Goal: Complete application form: Complete application form

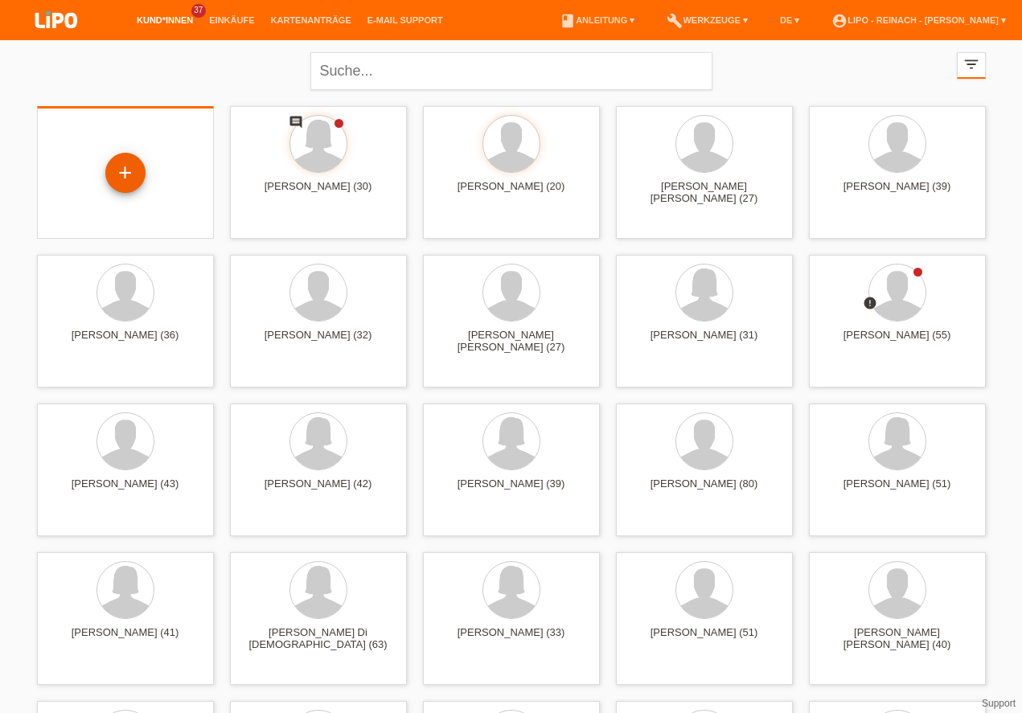
click at [115, 158] on div "+" at bounding box center [125, 173] width 40 height 40
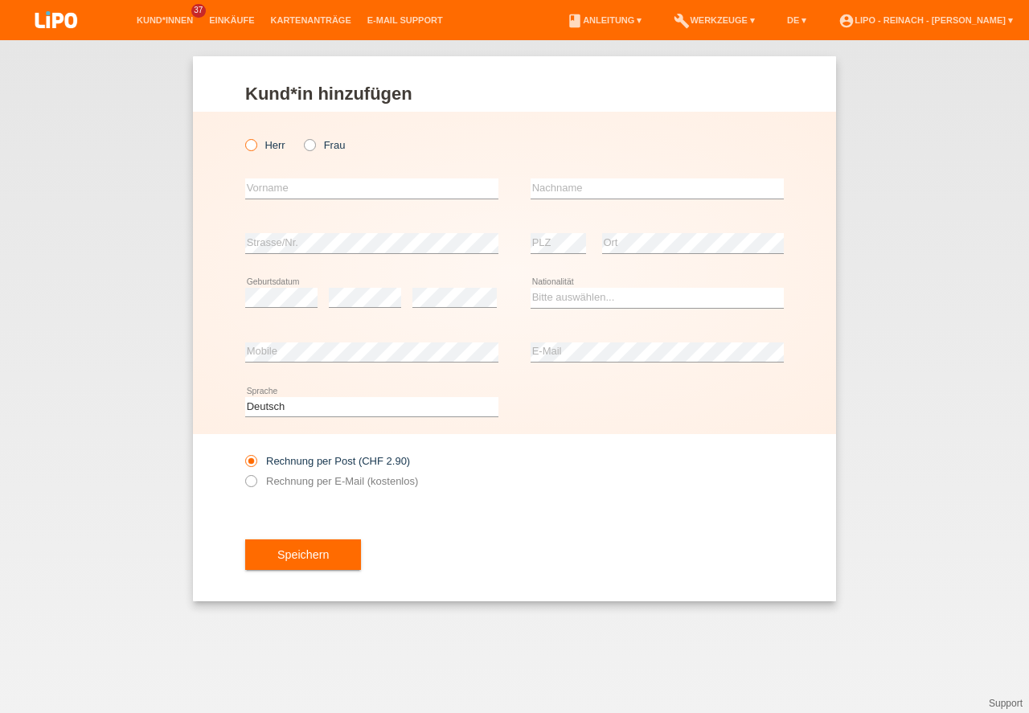
click at [243, 137] on icon at bounding box center [243, 137] width 0 height 0
click at [255, 143] on input "Herr" at bounding box center [250, 144] width 10 height 10
radio input "true"
click at [278, 192] on input "text" at bounding box center [371, 189] width 253 height 20
type input "n"
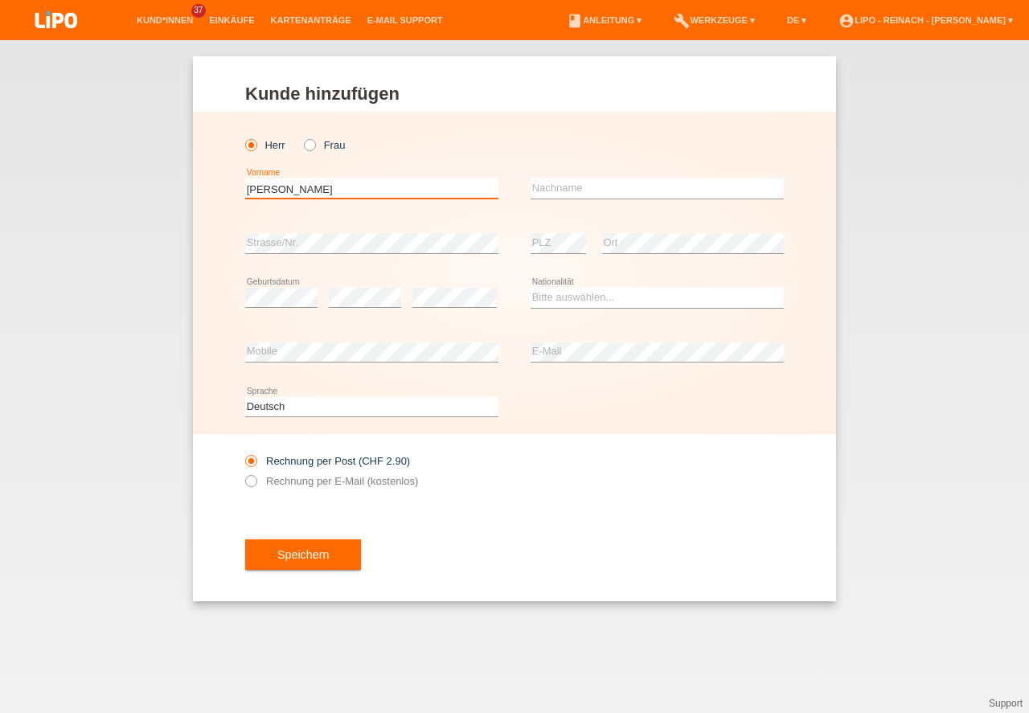
type input "[PERSON_NAME]"
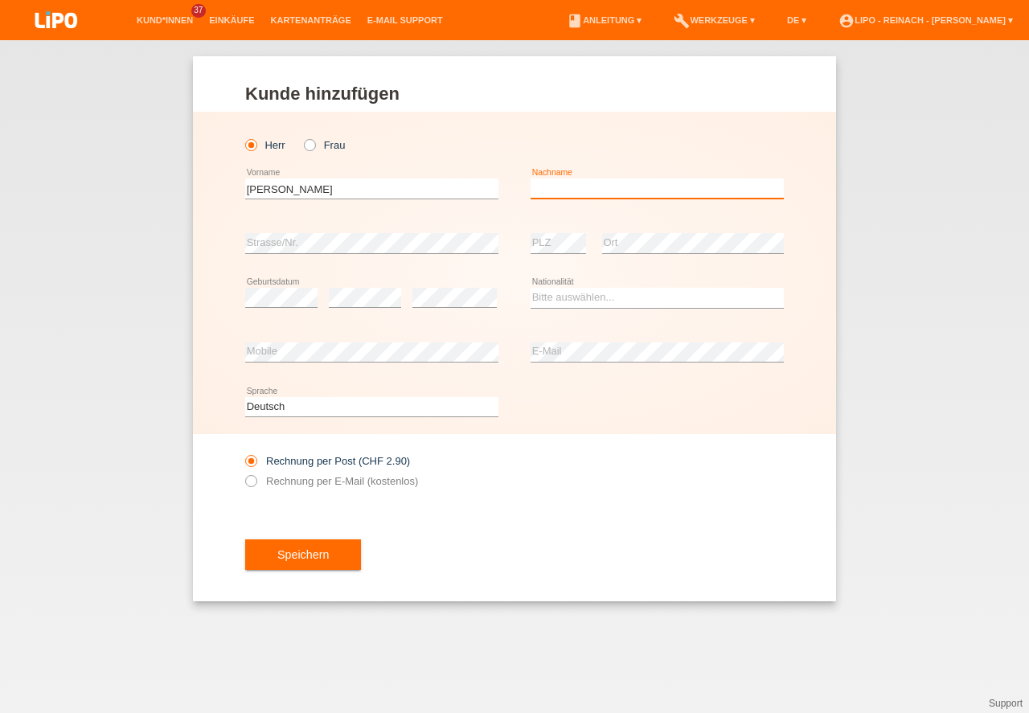
click at [575, 187] on input "text" at bounding box center [657, 189] width 253 height 20
type input "Senn"
click at [553, 294] on select "Bitte auswählen... Schweiz Deutschland Liechtenstein Österreich ------------ Af…" at bounding box center [657, 297] width 253 height 19
select select "CH"
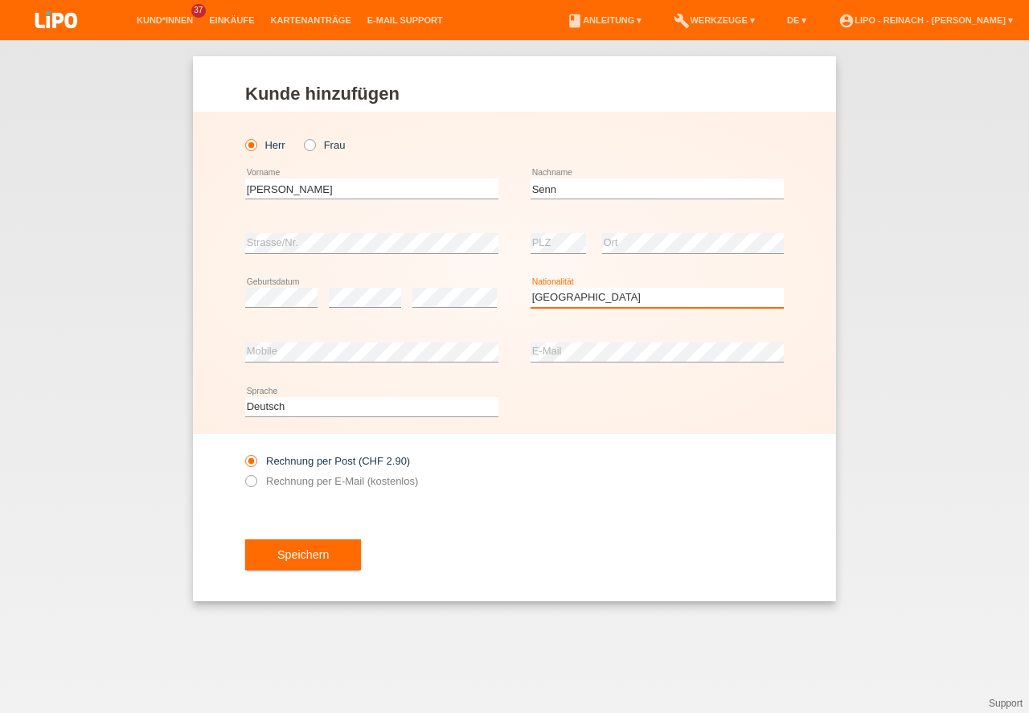
click at [0, 0] on option "[GEOGRAPHIC_DATA]" at bounding box center [0, 0] width 0 height 0
click at [569, 340] on div "error E-Mail" at bounding box center [657, 353] width 253 height 55
click at [243, 473] on icon at bounding box center [243, 473] width 0 height 0
click at [249, 483] on input "Rechnung per E-Mail (kostenlos)" at bounding box center [250, 485] width 10 height 20
radio input "true"
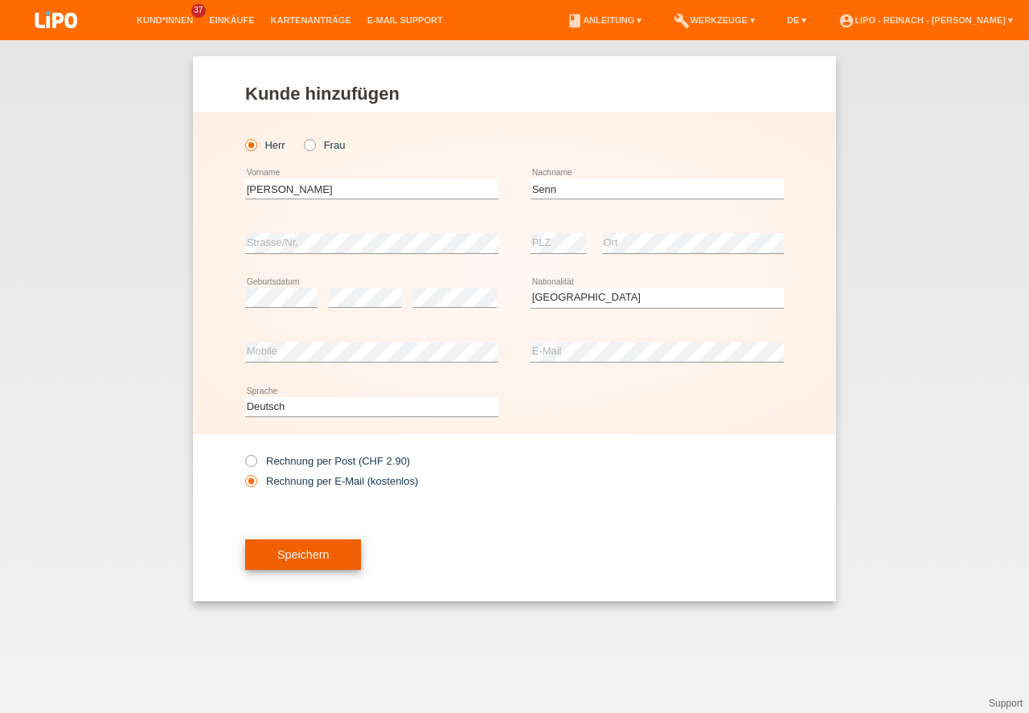
click at [280, 551] on button "Speichern" at bounding box center [303, 555] width 116 height 31
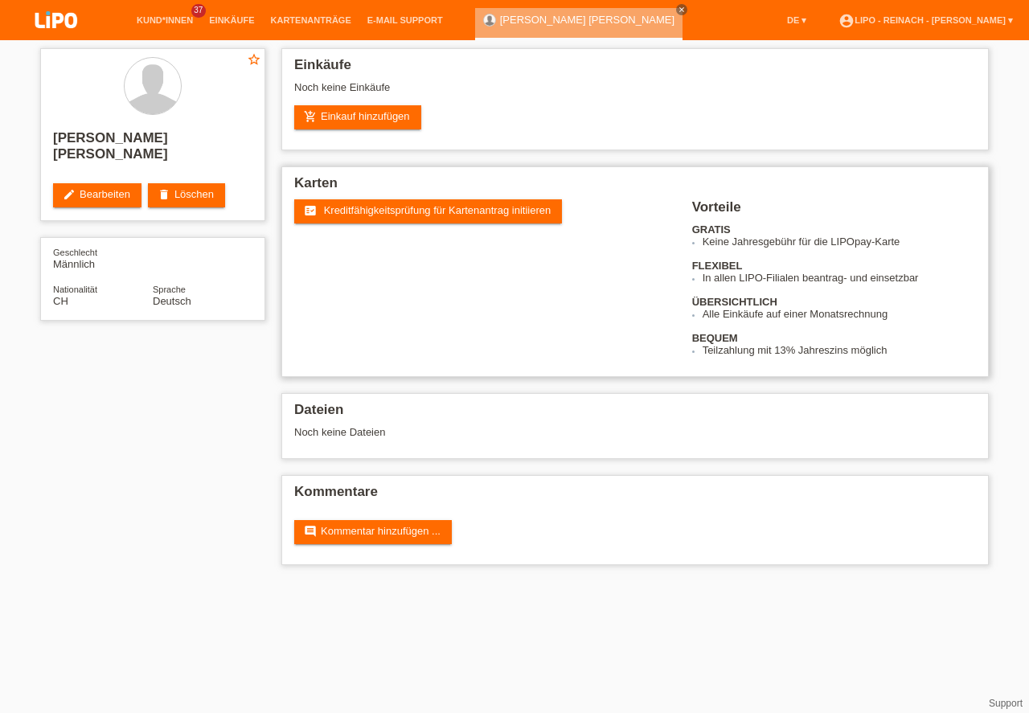
click at [339, 207] on span "Kreditfähigkeitsprüfung für Kartenantrag initiieren" at bounding box center [438, 210] width 228 height 12
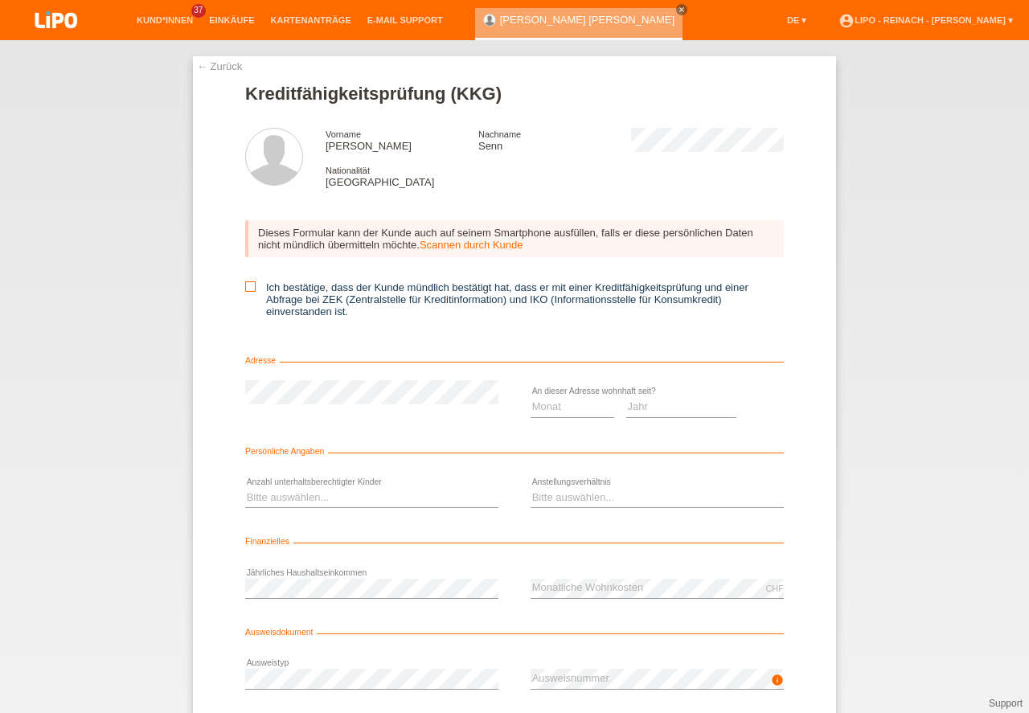
click at [248, 288] on icon at bounding box center [250, 286] width 10 height 10
click at [248, 288] on input "Ich bestätige, dass der Kunde mündlich bestätigt hat, dass er mit einer Kreditf…" at bounding box center [250, 286] width 10 height 10
checkbox input "true"
click at [539, 408] on select "Monat 01 02 03 04 05 06 07 08 09 10" at bounding box center [573, 406] width 84 height 19
select select "01"
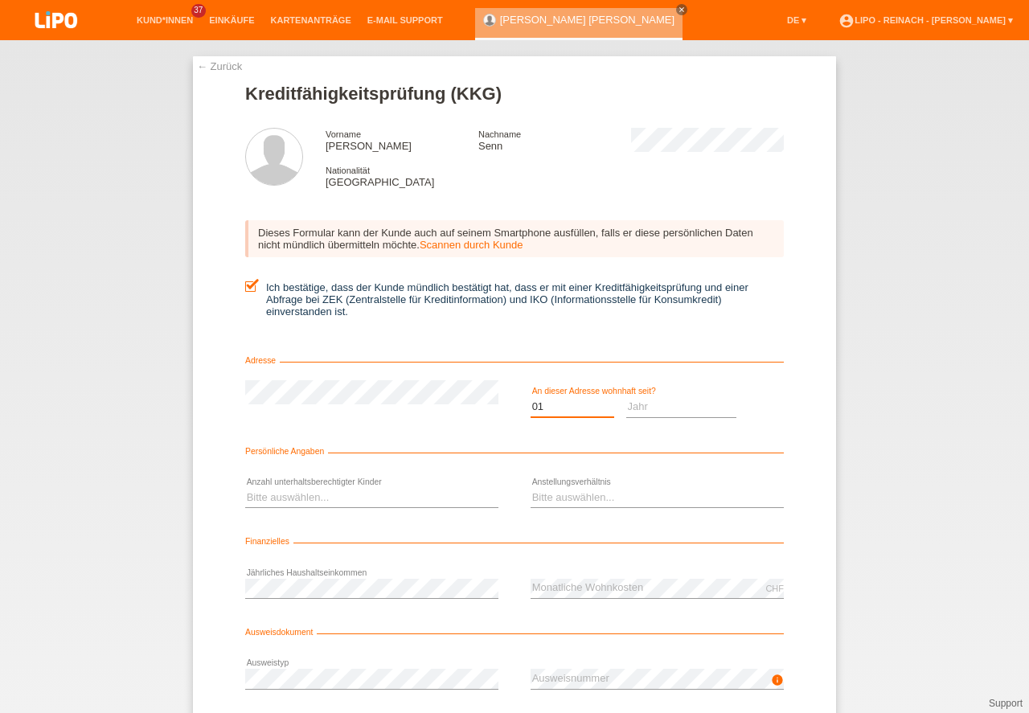
click at [0, 0] on option "01" at bounding box center [0, 0] width 0 height 0
click at [637, 409] on select "Jahr 2025 2024 2023 2022 2021 2020 2019 2018 2017 2016 2015 2014 2013 2012 2011…" at bounding box center [681, 406] width 111 height 19
select select "2024"
click at [0, 0] on option "2024" at bounding box center [0, 0] width 0 height 0
click at [270, 503] on select "Bitte auswählen... 0 1 2 3 4 5 6 7 8 9" at bounding box center [371, 497] width 253 height 19
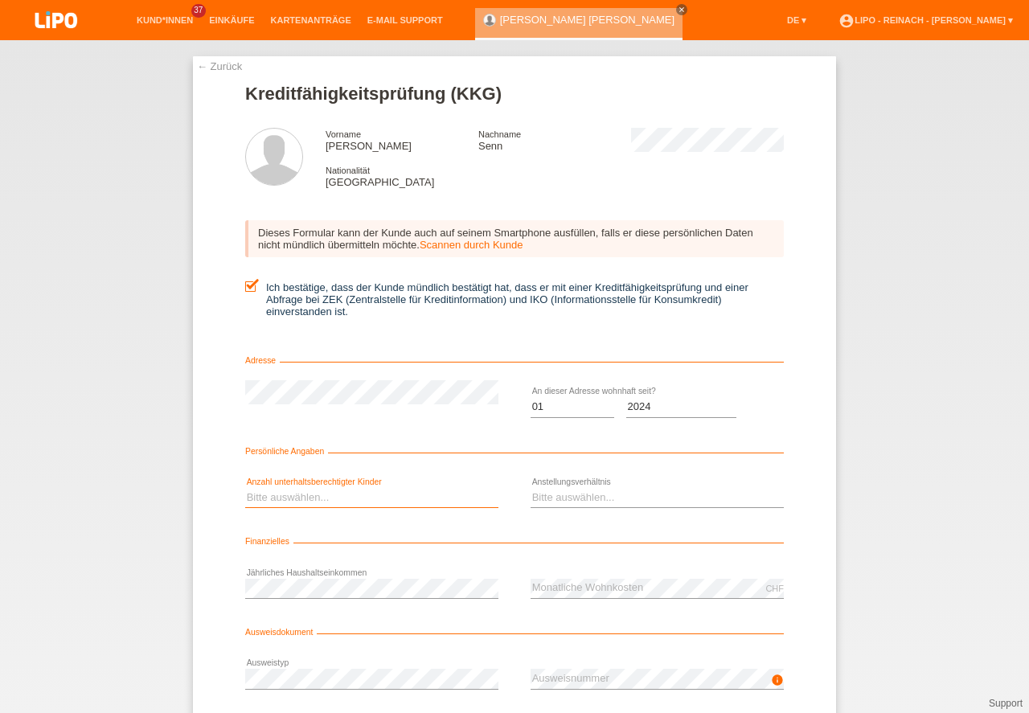
select select "0"
click at [0, 0] on option "0" at bounding box center [0, 0] width 0 height 0
click at [569, 497] on select "Bitte auswählen... Unbefristet Befristet Lehrling/Student Pensioniert Nicht arb…" at bounding box center [657, 497] width 253 height 19
select select "UNLIMITED"
click at [0, 0] on option "Unbefristet" at bounding box center [0, 0] width 0 height 0
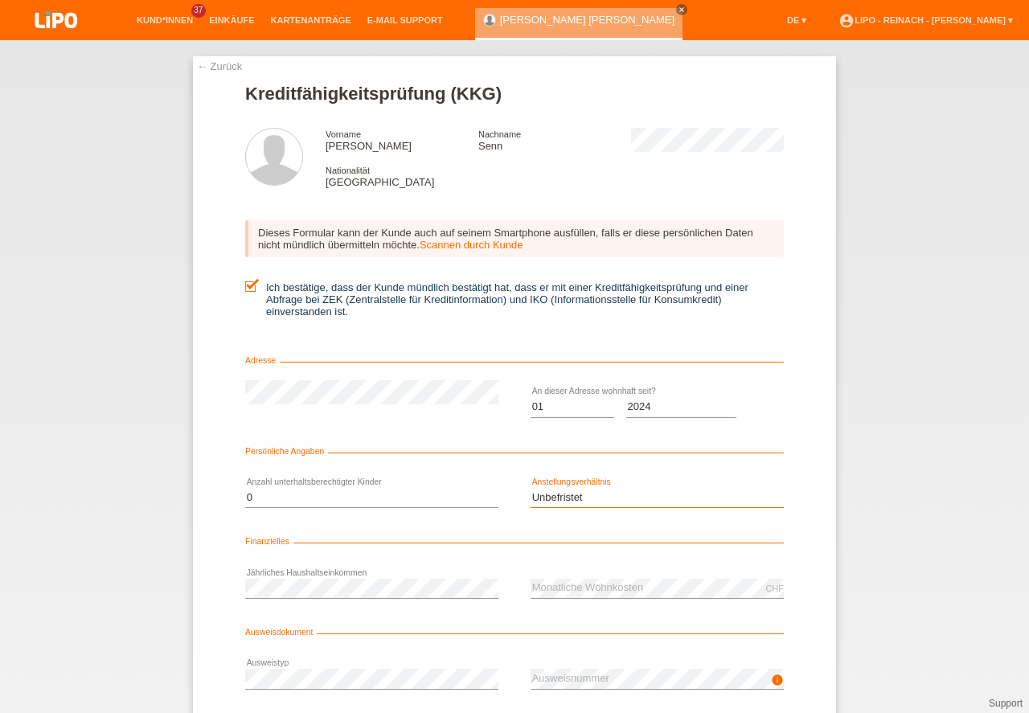
scroll to position [72, 0]
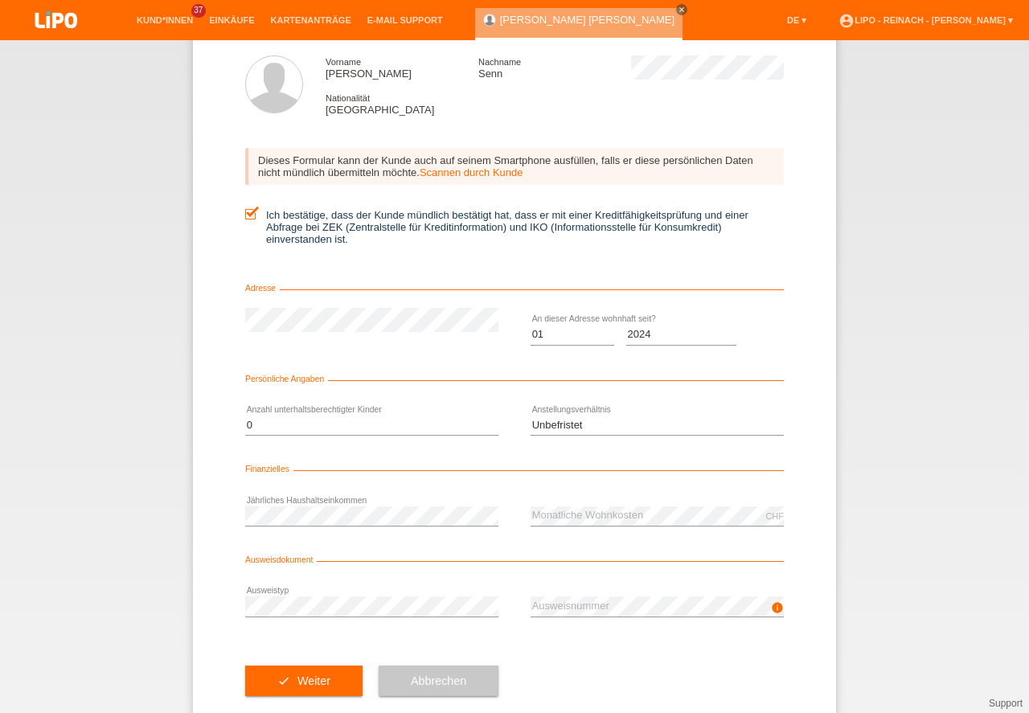
click at [596, 618] on icon at bounding box center [657, 617] width 253 height 1
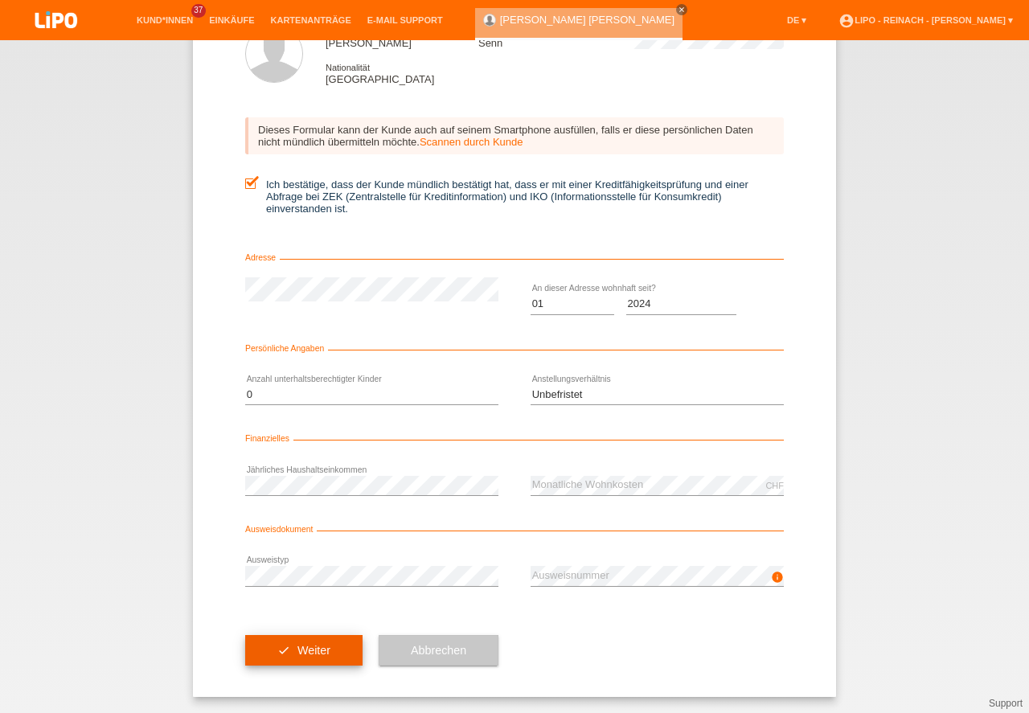
click at [306, 652] on button "check Weiter" at bounding box center [303, 650] width 117 height 31
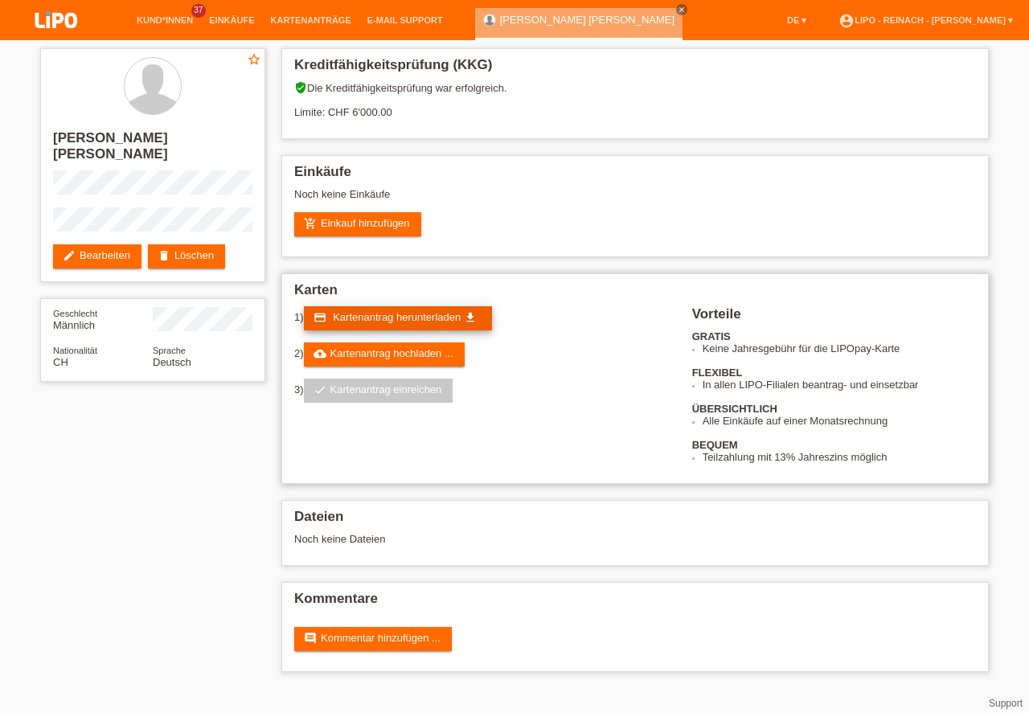
click at [413, 315] on span "Kartenantrag herunterladen" at bounding box center [397, 317] width 128 height 12
click at [393, 315] on span "Kartenantrag herunterladen" at bounding box center [397, 317] width 128 height 12
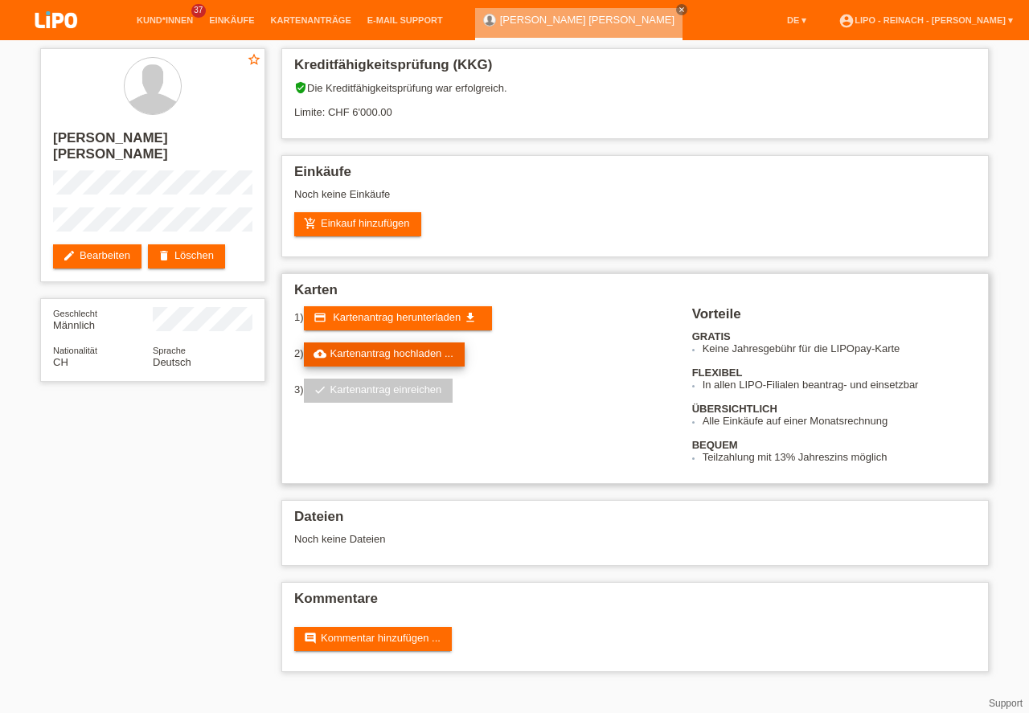
click at [392, 354] on link "cloud_upload Kartenantrag hochladen ..." at bounding box center [384, 355] width 161 height 24
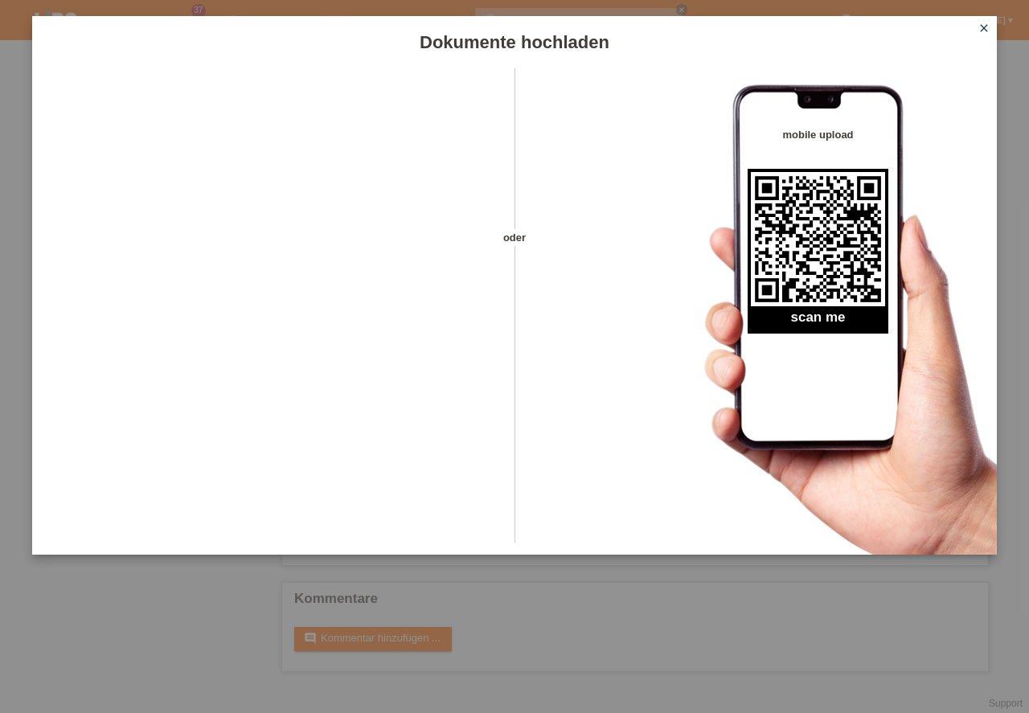
click at [989, 27] on icon "close" at bounding box center [984, 28] width 13 height 13
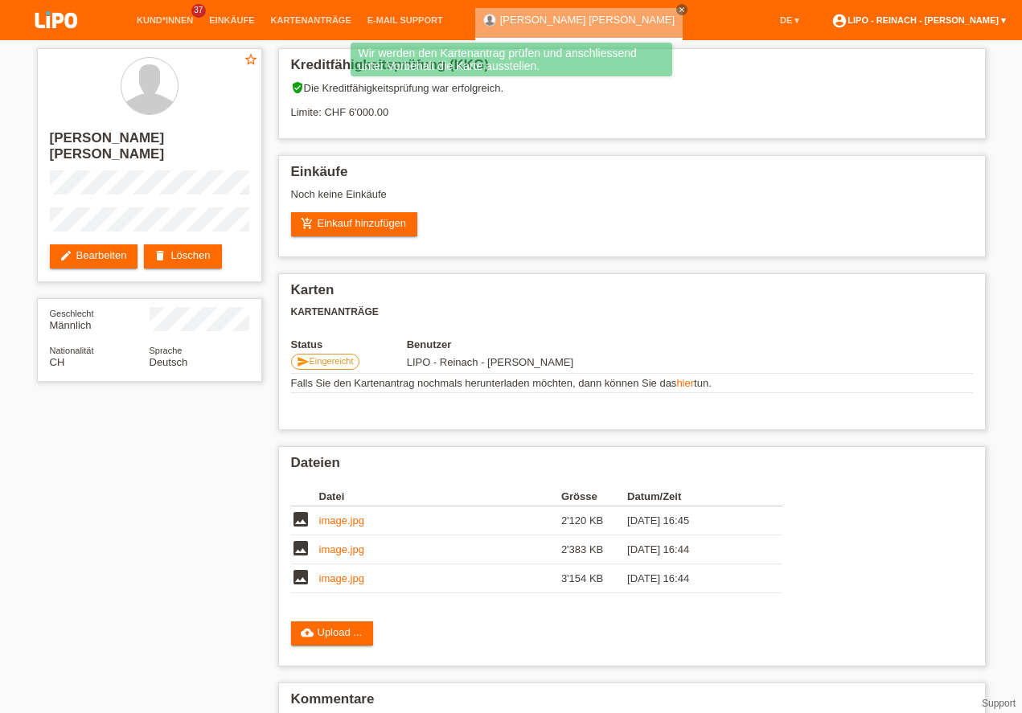
click at [963, 20] on link "account_circle LIPO - Reinach - [PERSON_NAME] ▾" at bounding box center [919, 20] width 191 height 10
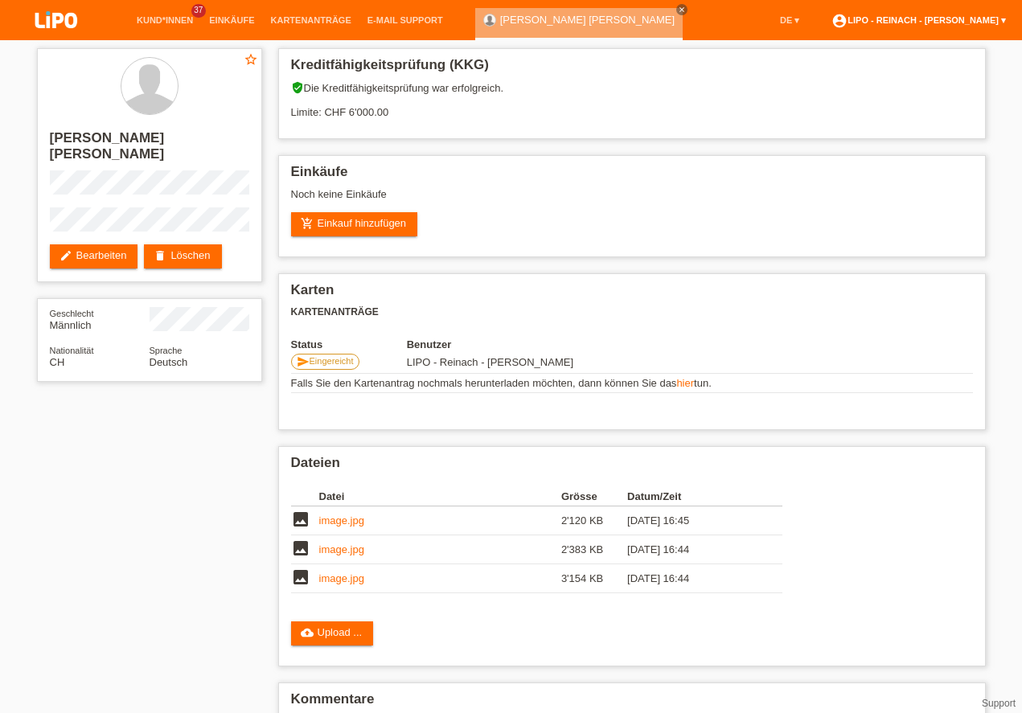
click at [906, 20] on link "account_circle LIPO - Reinach - [PERSON_NAME] ▾" at bounding box center [919, 20] width 191 height 10
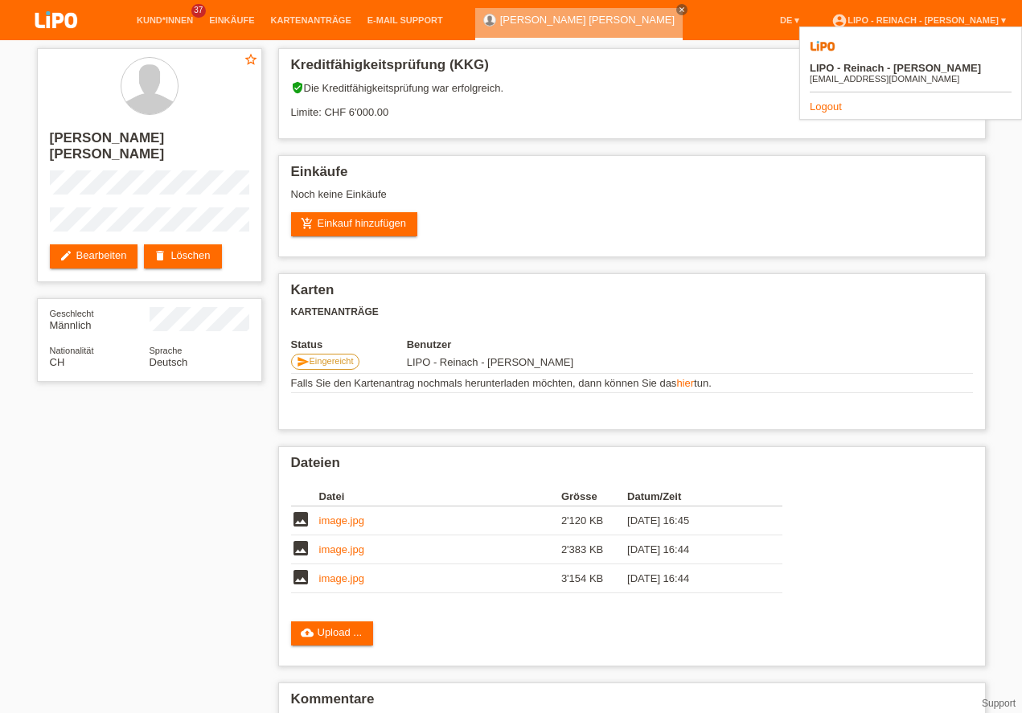
click at [826, 101] on link "Logout" at bounding box center [826, 107] width 32 height 12
